Goal: Task Accomplishment & Management: Complete application form

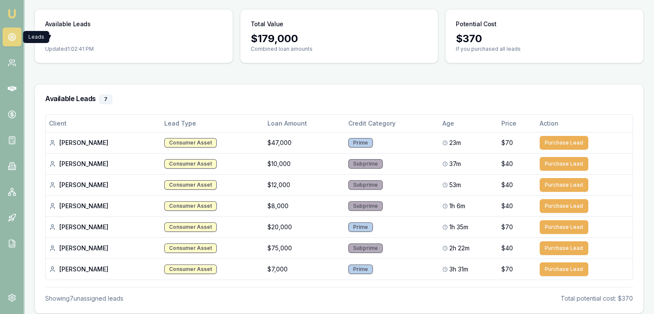
scroll to position [67, 0]
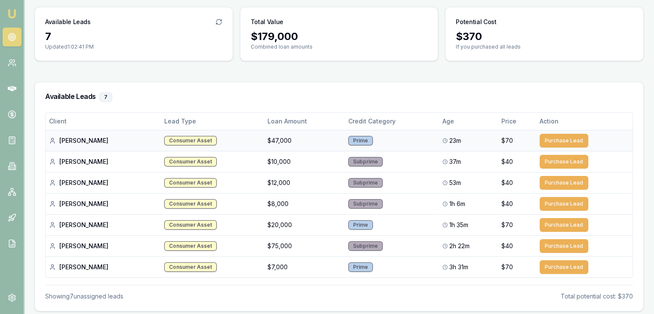
click at [86, 140] on div "[PERSON_NAME]" at bounding box center [103, 140] width 108 height 9
click at [91, 141] on div "[PERSON_NAME]" at bounding box center [103, 140] width 108 height 9
click at [83, 138] on div "[PERSON_NAME]" at bounding box center [103, 140] width 108 height 9
click at [3, 63] on link at bounding box center [12, 62] width 19 height 19
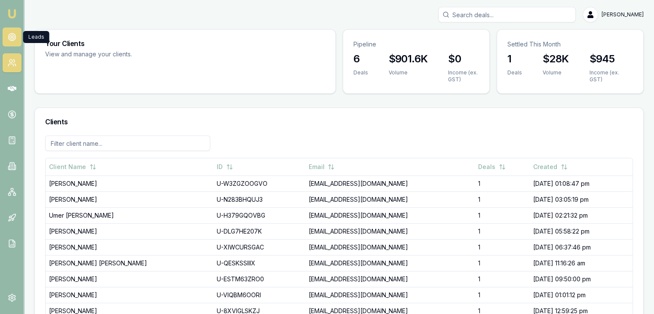
click at [11, 37] on icon at bounding box center [12, 37] width 9 height 9
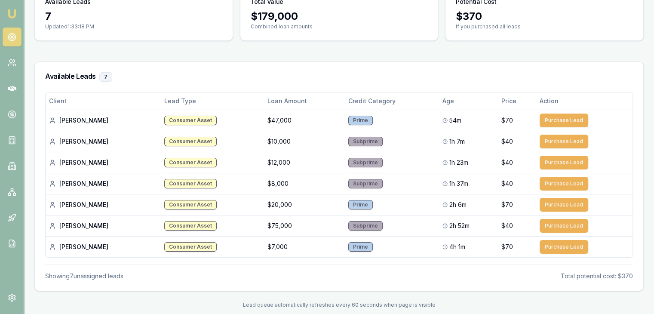
scroll to position [98, 0]
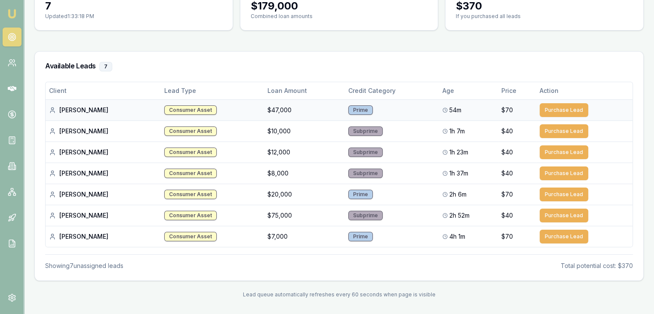
click at [164, 106] on div "Consumer Asset" at bounding box center [190, 109] width 52 height 9
click at [348, 115] on td "Prime" at bounding box center [392, 109] width 94 height 21
click at [348, 109] on div "Prime" at bounding box center [360, 109] width 25 height 9
click at [108, 119] on td "[PERSON_NAME]" at bounding box center [103, 109] width 115 height 21
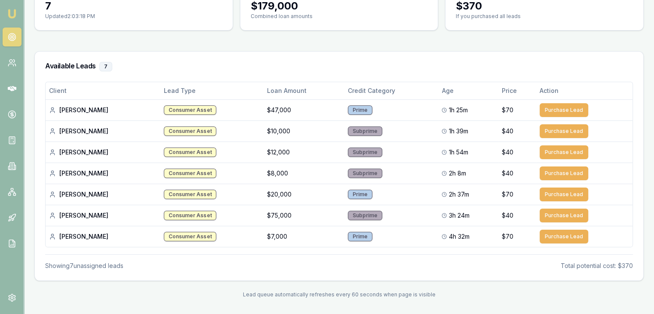
click at [16, 9] on img at bounding box center [12, 14] width 10 height 10
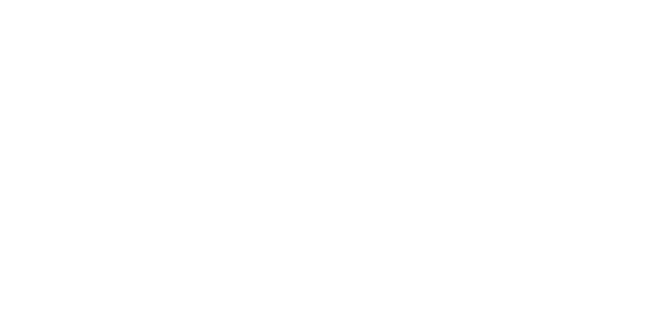
click at [16, 13] on body at bounding box center [330, 157] width 661 height 314
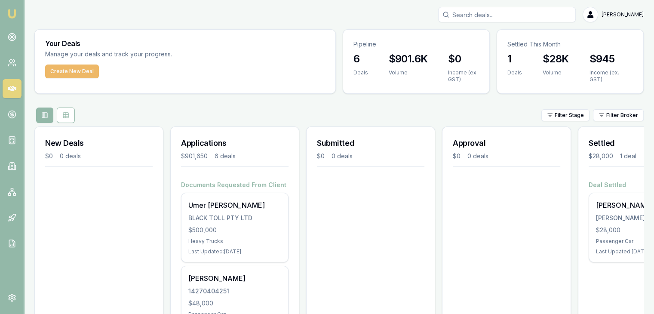
click at [48, 72] on button "Create New Deal" at bounding box center [72, 72] width 54 height 14
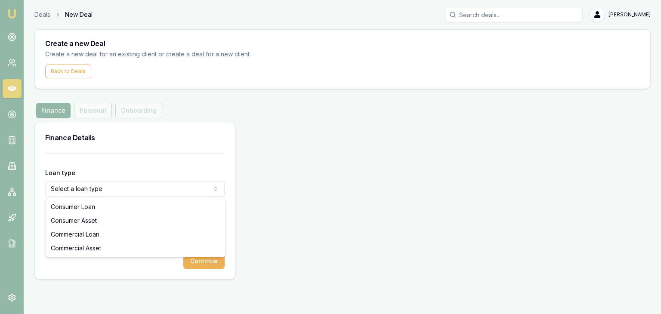
click at [90, 186] on html "Emu Broker Deals New Deal [PERSON_NAME] Toggle Menu Create a new Deal Create a …" at bounding box center [330, 157] width 661 height 314
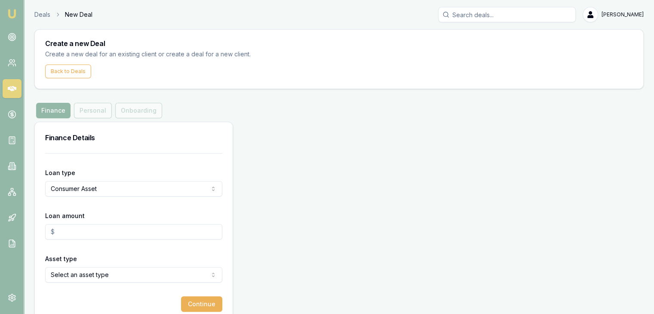
click at [93, 186] on html "Emu Broker Deals New Deal [PERSON_NAME] Toggle Menu Create a new Deal Create a …" at bounding box center [327, 157] width 654 height 314
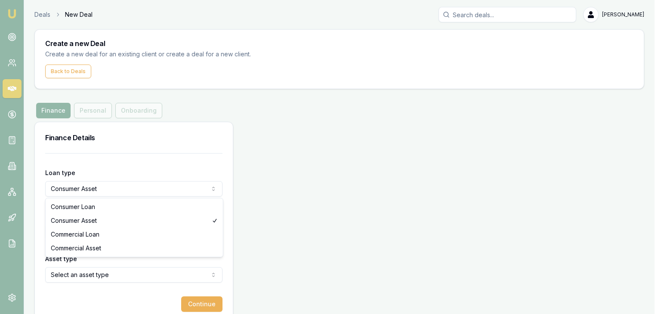
select select "COMMERCIAL_ASSET"
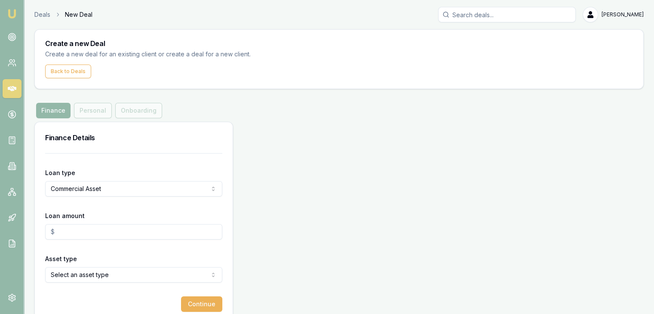
click at [89, 225] on input "Loan amount" at bounding box center [133, 231] width 177 height 15
type input "$26,490.00"
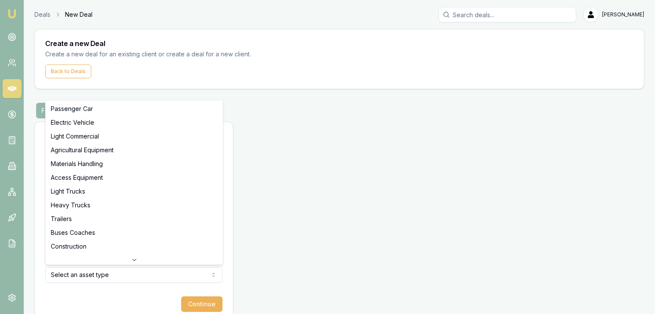
click at [89, 279] on html "Emu Broker Deals New Deal [PERSON_NAME] Toggle Menu Create a new Deal Create a …" at bounding box center [330, 157] width 661 height 314
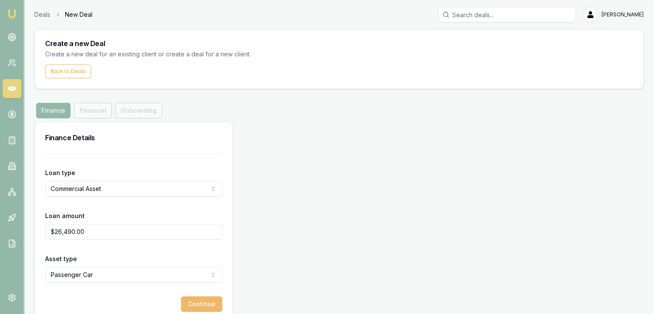
click at [195, 302] on button "Continue" at bounding box center [201, 303] width 41 height 15
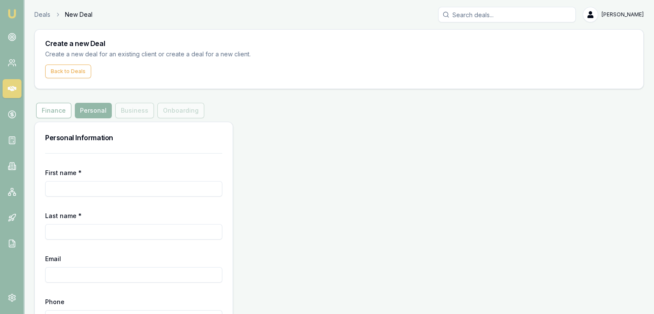
click at [138, 186] on input "First name *" at bounding box center [133, 188] width 177 height 15
type input "[PERSON_NAME]"
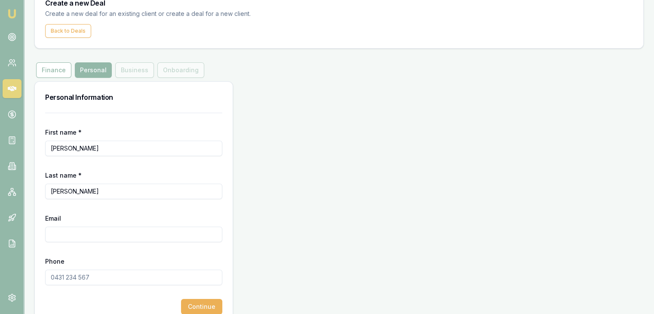
scroll to position [58, 0]
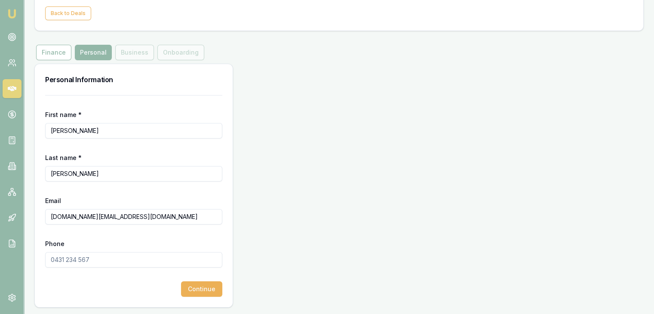
type input "[DOMAIN_NAME][EMAIL_ADDRESS][DOMAIN_NAME]"
click at [84, 256] on input "Phone" at bounding box center [133, 259] width 177 height 15
type input "0433 704 045"
click at [201, 290] on button "Continue" at bounding box center [201, 288] width 41 height 15
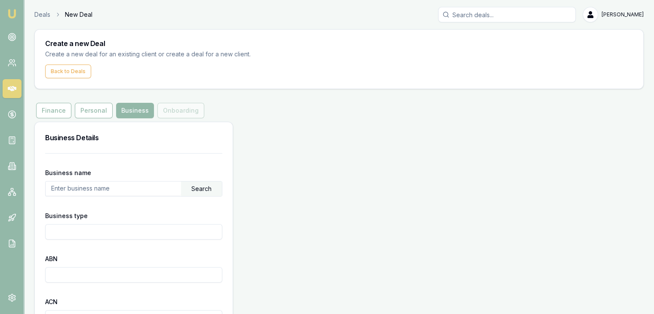
click at [86, 187] on input "text" at bounding box center [113, 188] width 135 height 14
type input "l"
click at [194, 192] on div "Search" at bounding box center [201, 188] width 41 height 15
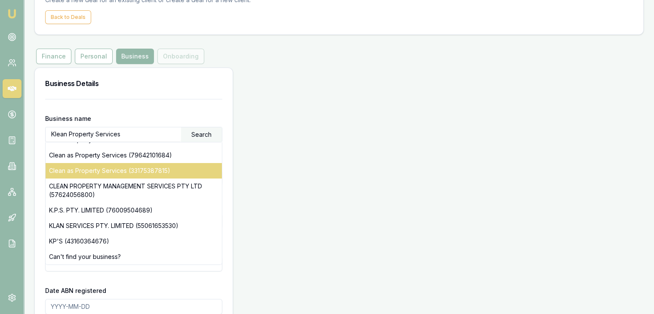
scroll to position [56, 0]
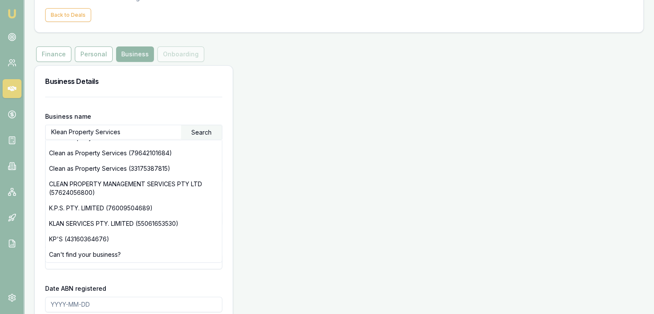
click at [355, 141] on div "Business Details Business name Klean Property Services Search KLEAN & GLEAM PRO…" at bounding box center [338, 299] width 609 height 469
click at [154, 130] on input "Klean Property Services" at bounding box center [113, 132] width 135 height 14
type input "K"
paste input "86 353 518 820"
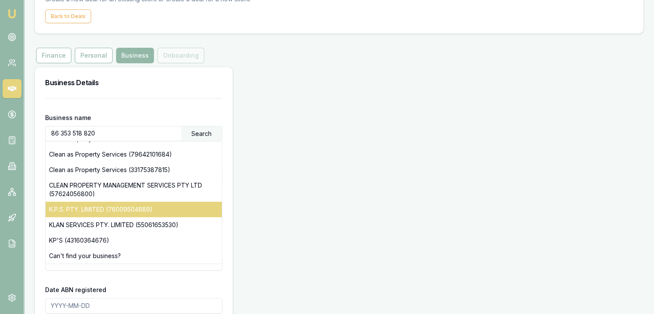
scroll to position [54, 0]
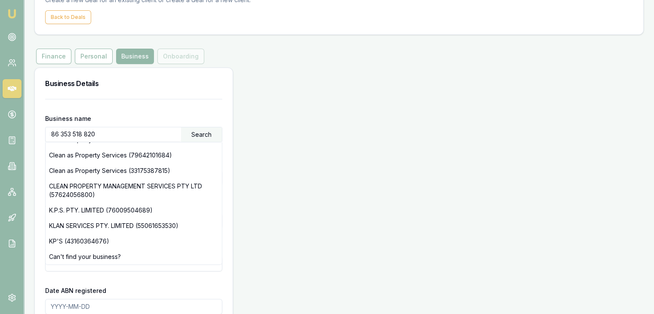
click at [201, 132] on div "Search" at bounding box center [201, 134] width 41 height 15
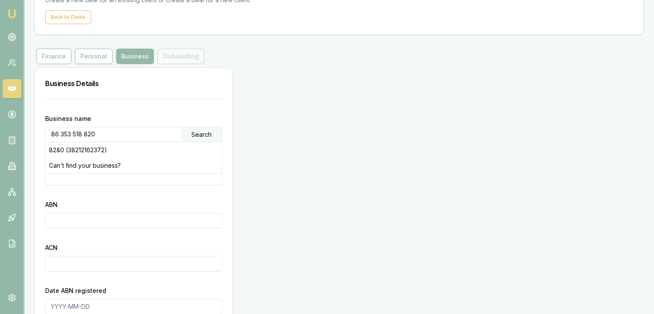
click at [325, 214] on div "Business Details Business name 86 353 518 820 Search 82&0 (38212162372) Can't f…" at bounding box center [338, 302] width 609 height 469
click at [110, 135] on input "86 353 518 820" at bounding box center [113, 134] width 135 height 14
type input "8"
paste input "The Trustee for KLEAN Property Services (VIC) FAMILY TRUST"
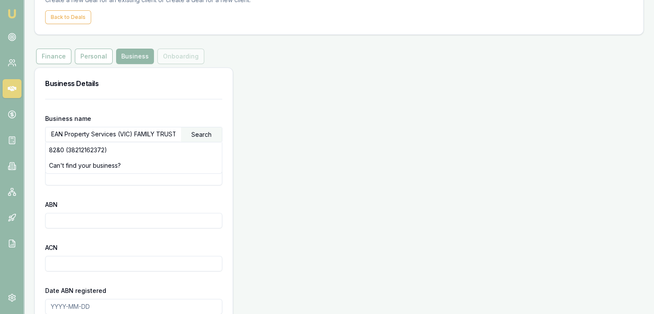
type input "The Trustee for KLEAN Property Services (VIC) FAMILY TRUST"
click at [204, 129] on div "Search" at bounding box center [201, 134] width 41 height 15
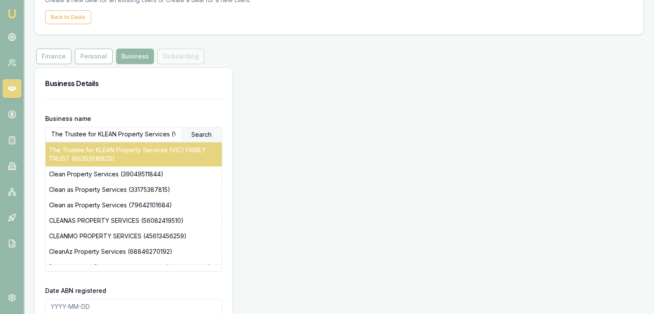
click at [172, 145] on div "The Trustee for KLEAN Property Services (VIC) FAMILY TRUST (86353518820)" at bounding box center [134, 154] width 176 height 24
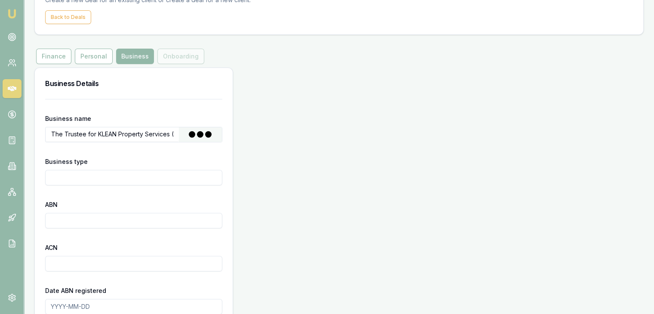
type input "Discretionary Trading Trust"
type input "86353518820"
type input "[DATE]"
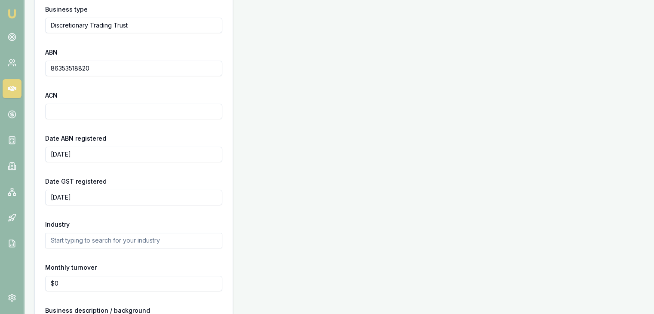
scroll to position [283, 0]
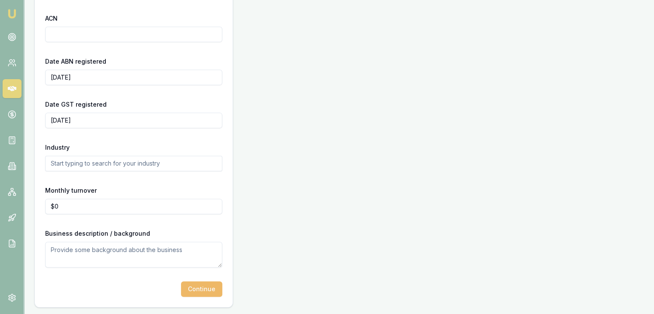
click at [203, 284] on button "Continue" at bounding box center [201, 288] width 41 height 15
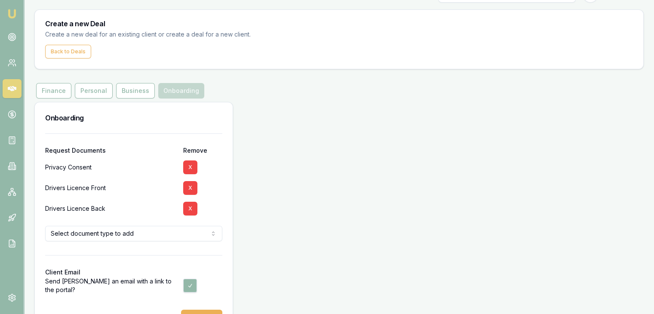
scroll to position [22, 0]
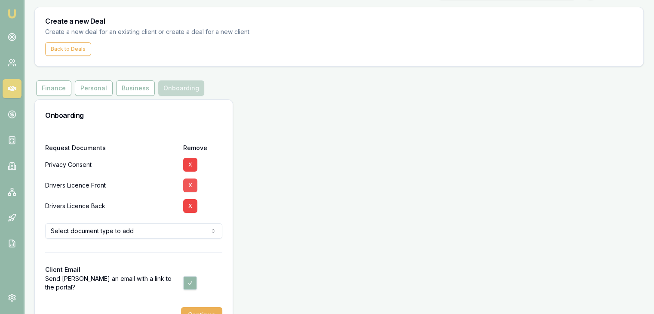
click at [190, 181] on button "X" at bounding box center [190, 185] width 14 height 14
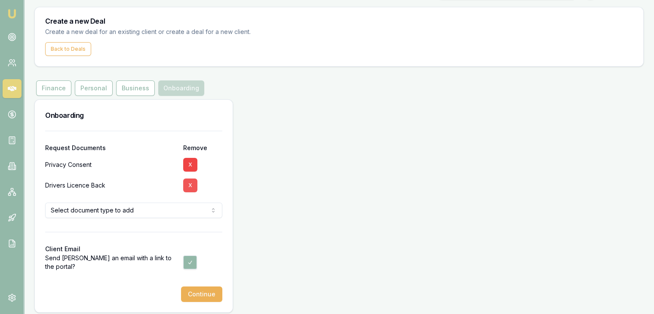
click at [190, 187] on button "X" at bounding box center [190, 185] width 14 height 14
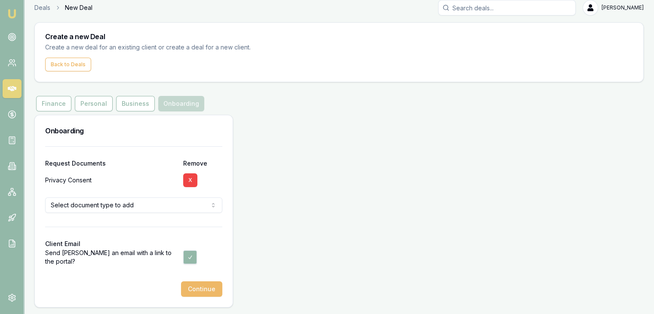
click at [198, 290] on button "Continue" at bounding box center [201, 288] width 41 height 15
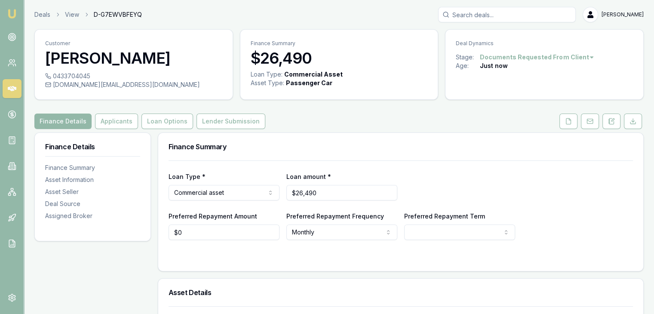
scroll to position [31, 0]
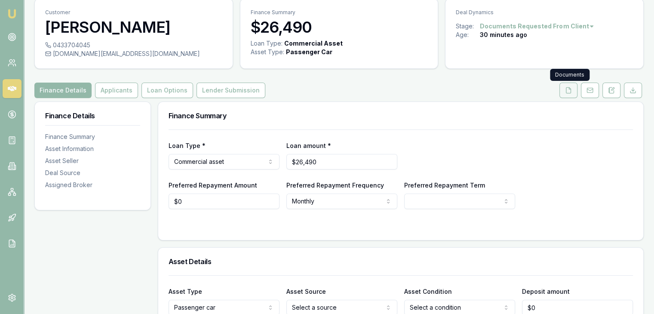
click at [563, 88] on button at bounding box center [569, 90] width 18 height 15
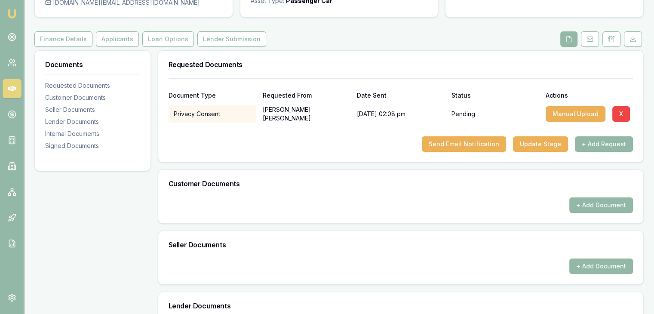
scroll to position [215, 0]
